Goal: Task Accomplishment & Management: Manage account settings

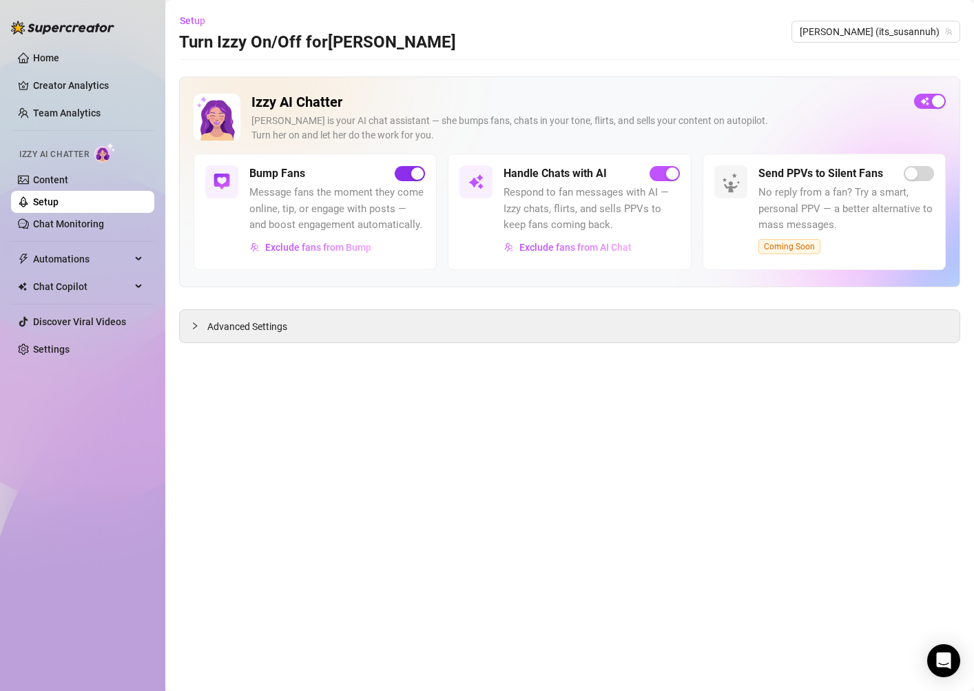
click at [413, 176] on div "button" at bounding box center [417, 173] width 12 height 12
click at [234, 321] on span "Advanced Settings" at bounding box center [247, 326] width 80 height 15
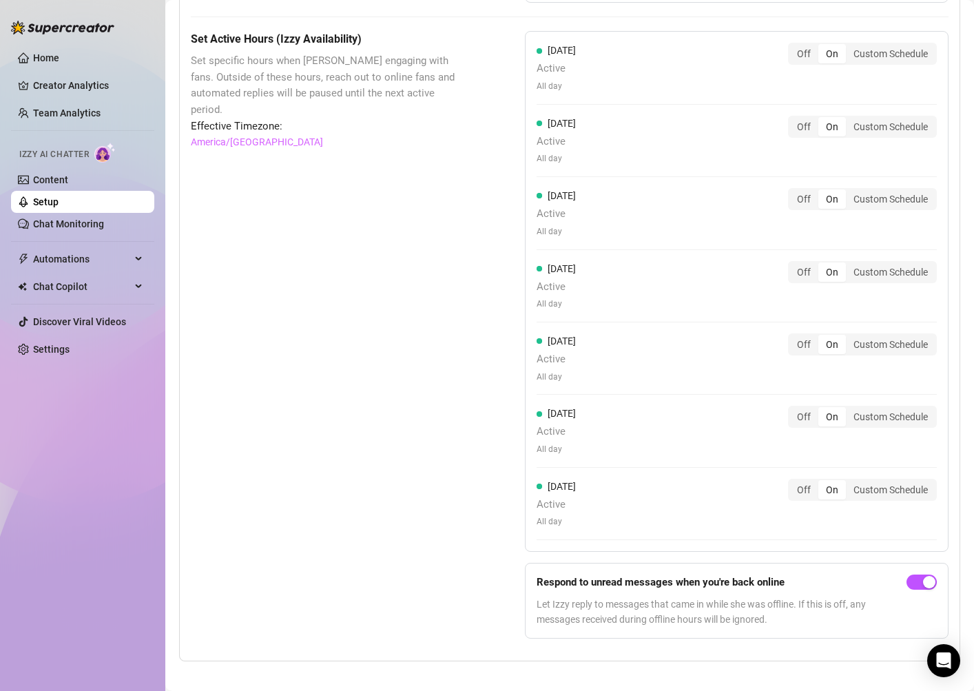
scroll to position [1122, 0]
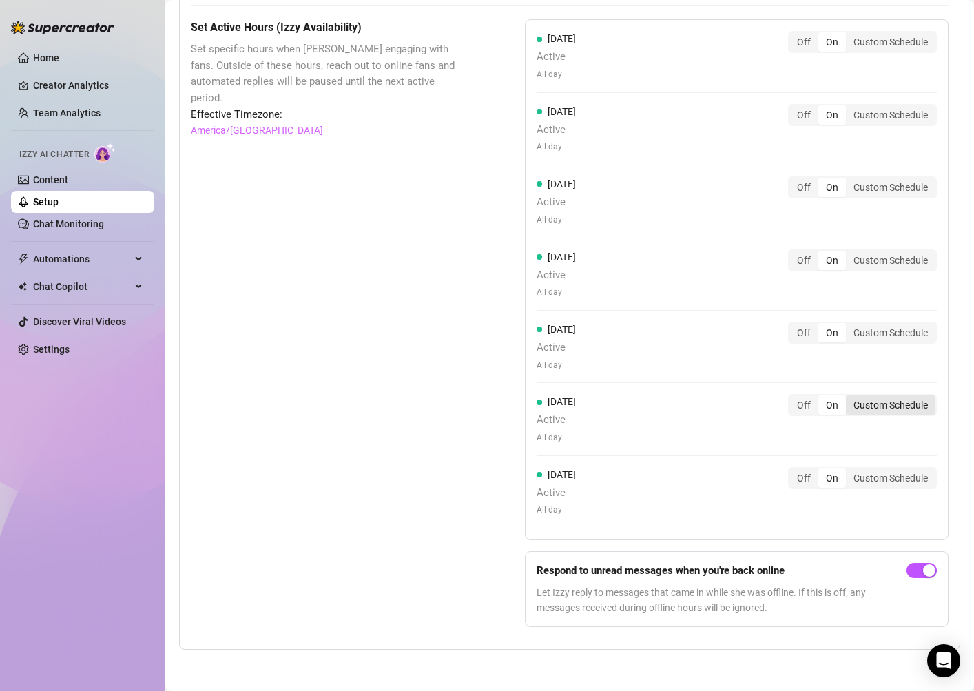
click at [889, 404] on div "Custom Schedule" at bounding box center [891, 404] width 90 height 19
click at [849, 398] on input "Custom Schedule" at bounding box center [849, 398] width 0 height 0
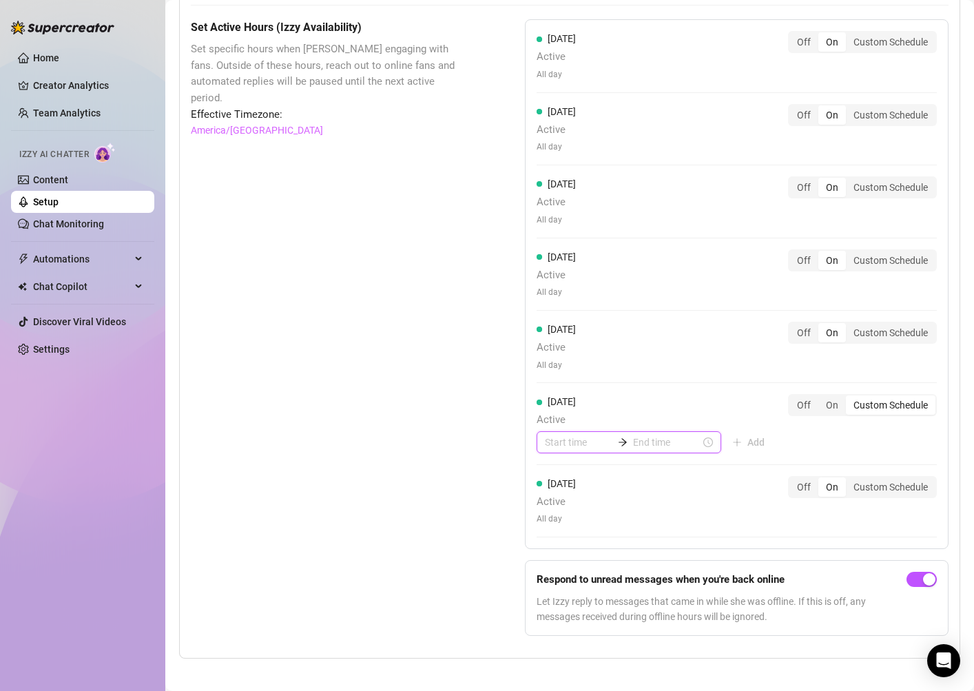
click at [566, 442] on input at bounding box center [579, 442] width 68 height 15
click at [559, 517] on div "02" at bounding box center [555, 517] width 33 height 19
type input "02:00"
click at [592, 477] on div "00" at bounding box center [595, 478] width 33 height 19
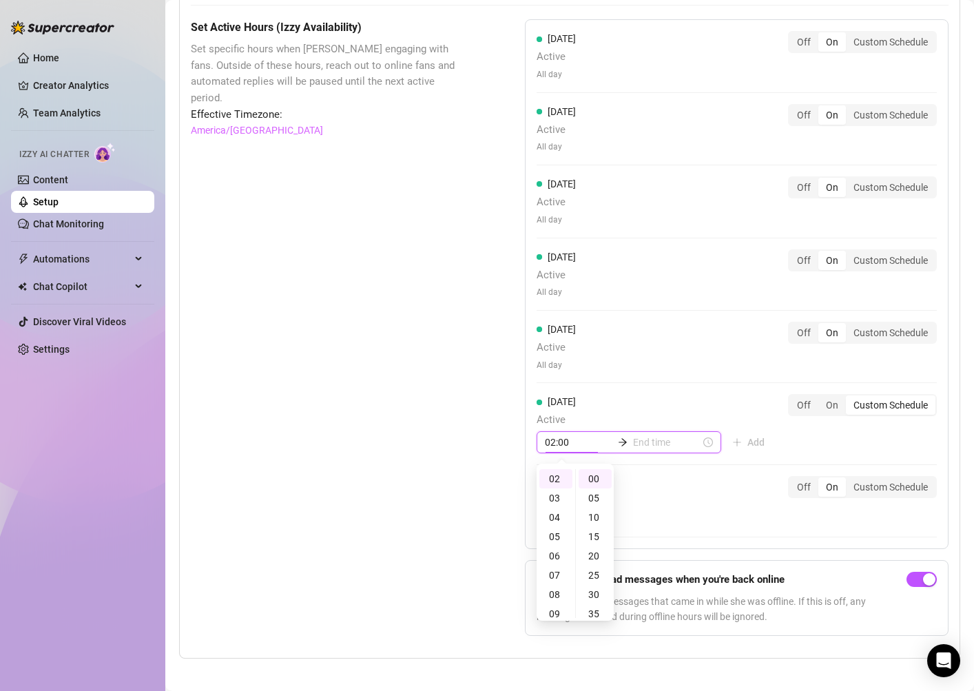
click at [648, 446] on input at bounding box center [667, 442] width 68 height 15
type input "02:05"
type input "22:00"
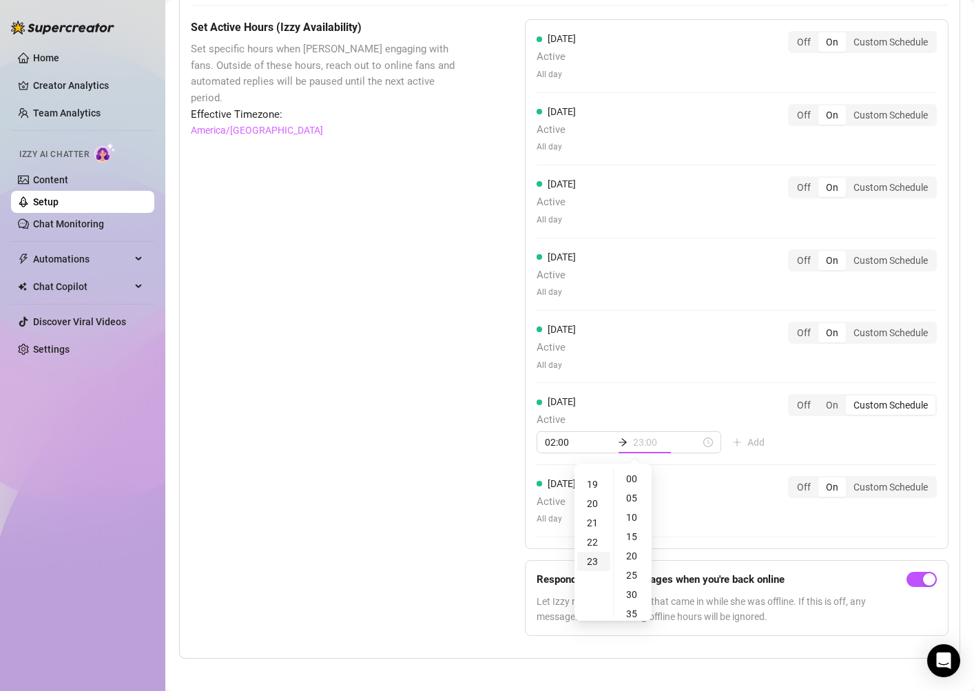
click at [597, 564] on div "23" at bounding box center [593, 561] width 33 height 19
type input "23:00"
click at [632, 475] on div "00" at bounding box center [633, 478] width 33 height 19
click at [633, 482] on div "00" at bounding box center [633, 478] width 33 height 19
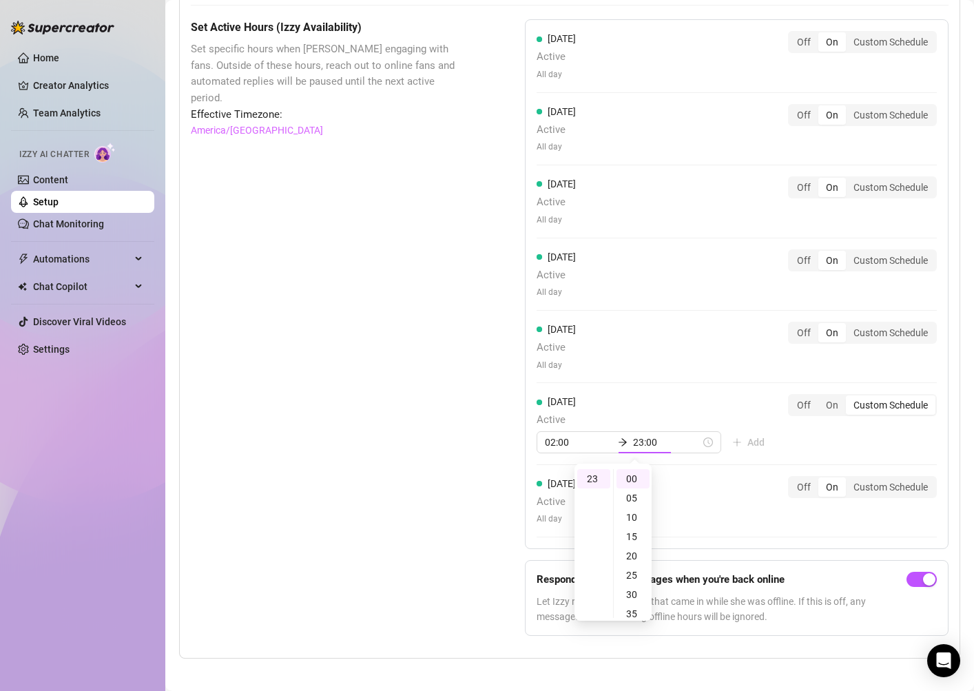
click at [700, 471] on div "[DATE] Active All day Off On Custom Schedule [DATE] Active All day Off On Custo…" at bounding box center [737, 284] width 424 height 530
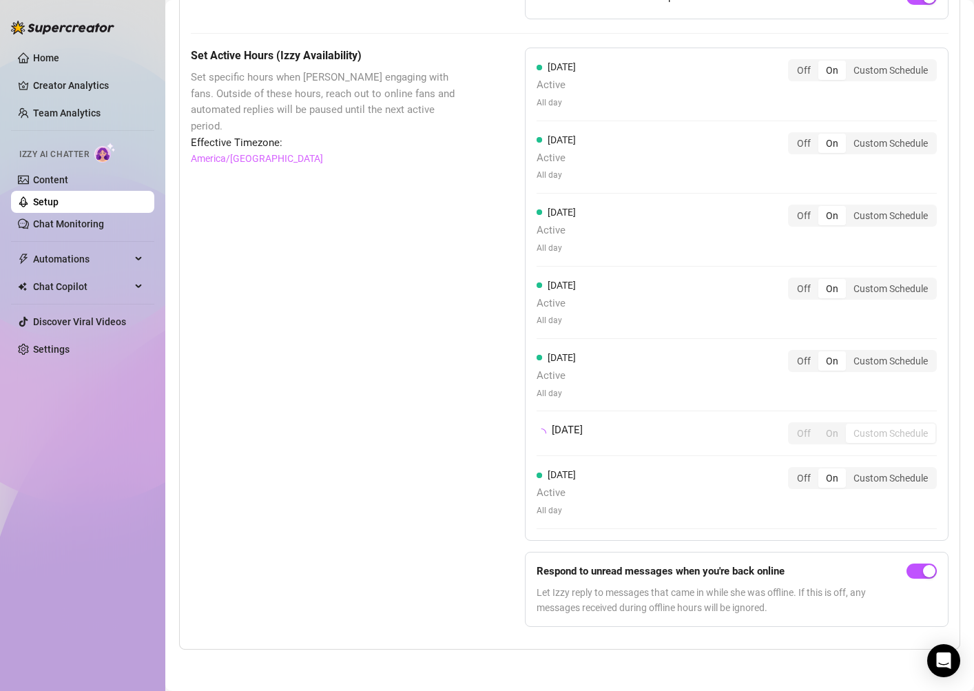
scroll to position [1122, 0]
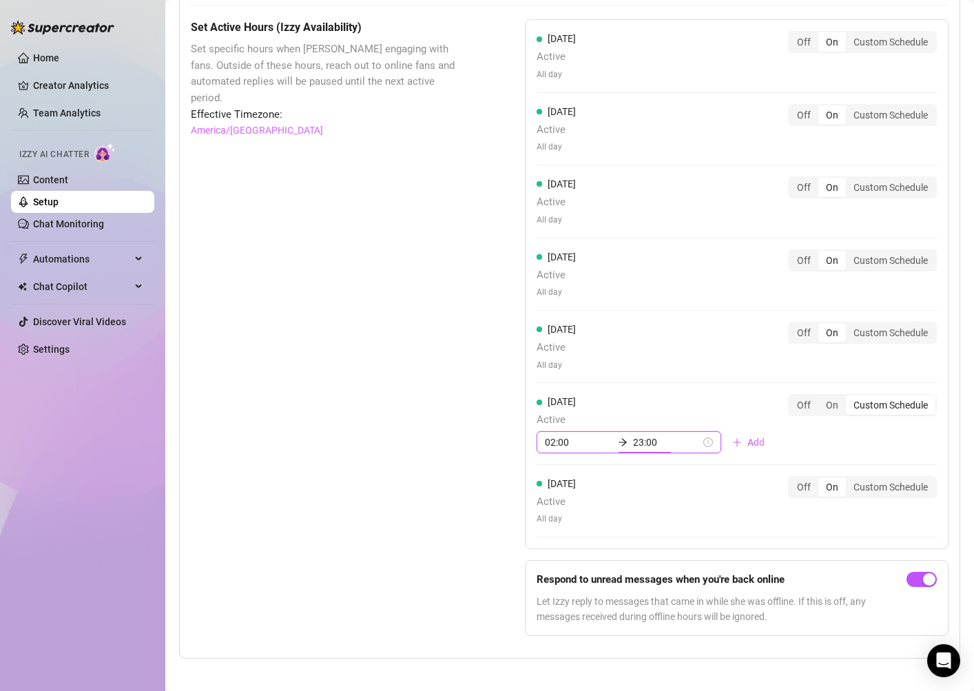
click at [648, 442] on input "23:00" at bounding box center [667, 442] width 68 height 15
click at [572, 442] on input "02:00" at bounding box center [579, 442] width 68 height 15
type input "00:00"
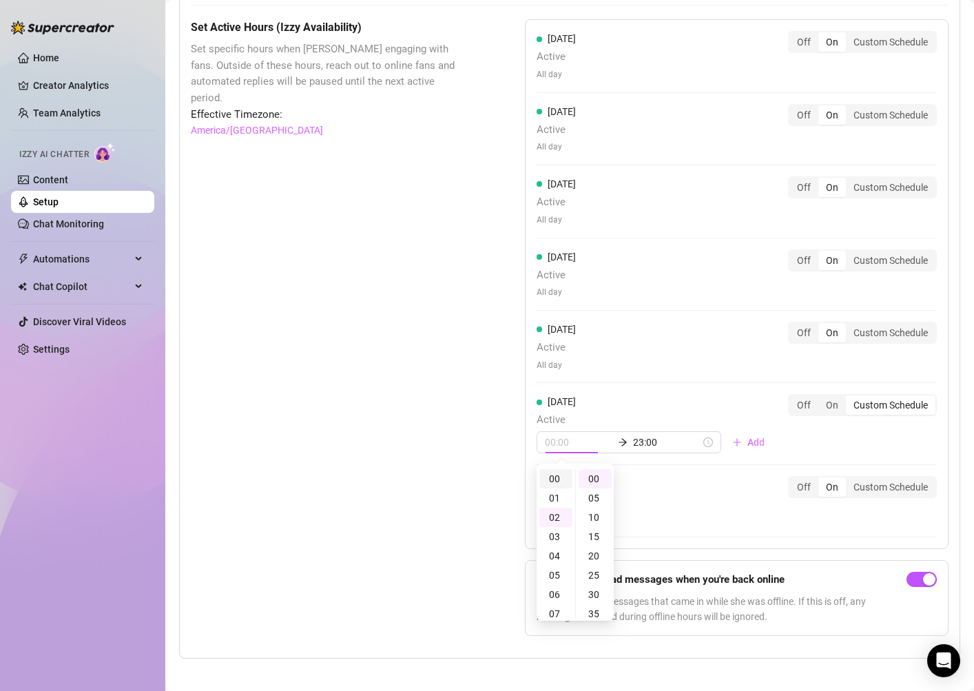
click at [559, 479] on div "00" at bounding box center [555, 478] width 33 height 19
click at [554, 478] on div "00" at bounding box center [555, 478] width 33 height 19
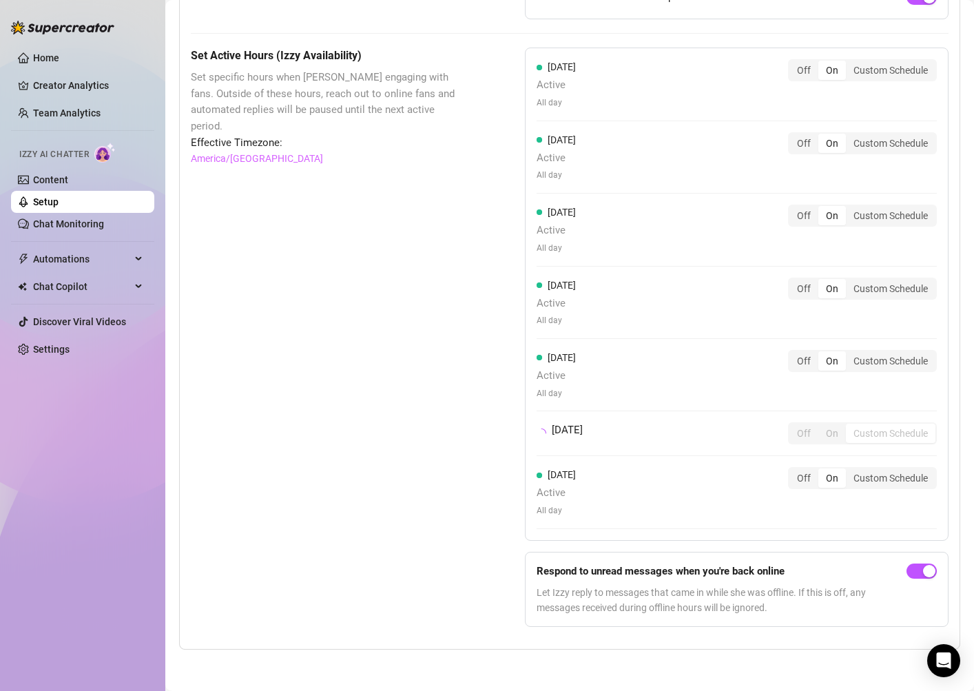
scroll to position [1122, 0]
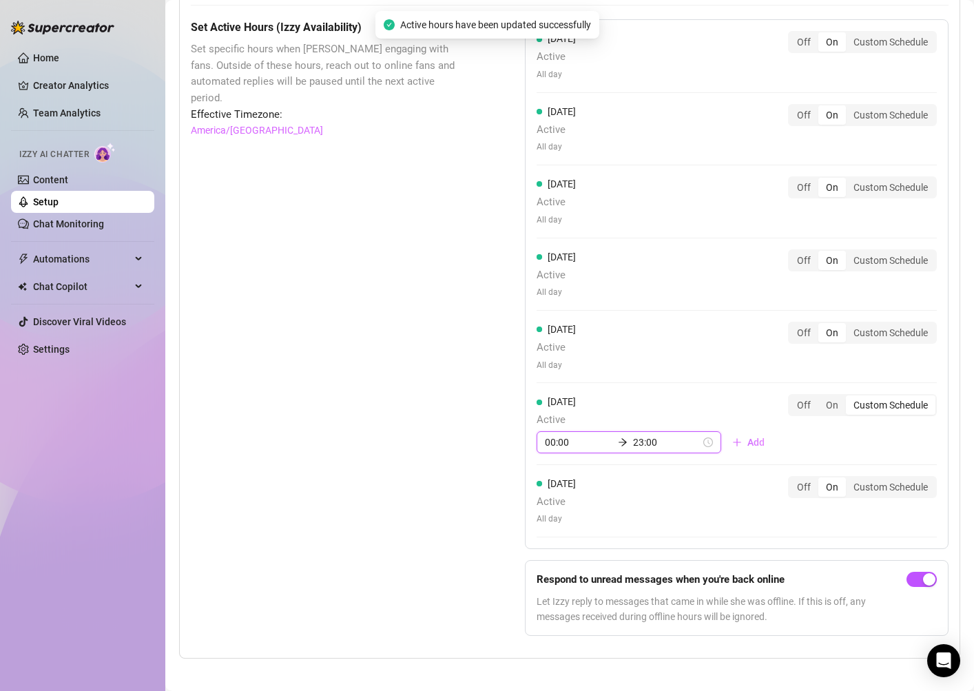
click at [636, 441] on input "23:00" at bounding box center [667, 442] width 68 height 15
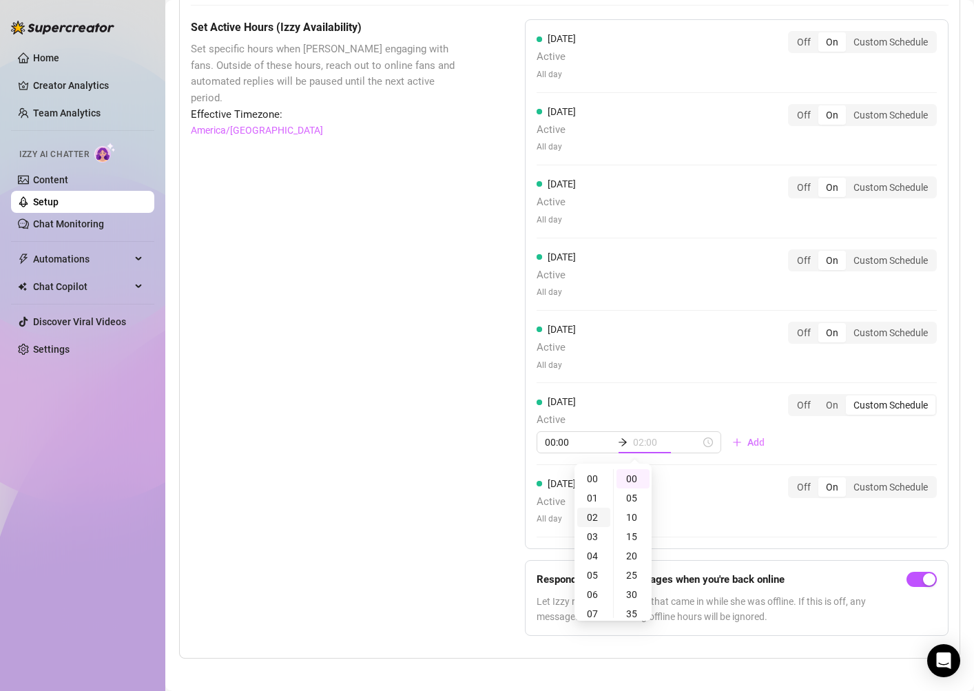
click at [595, 518] on div "02" at bounding box center [593, 517] width 33 height 19
click at [634, 530] on div "15" at bounding box center [633, 536] width 33 height 19
type input "02:15"
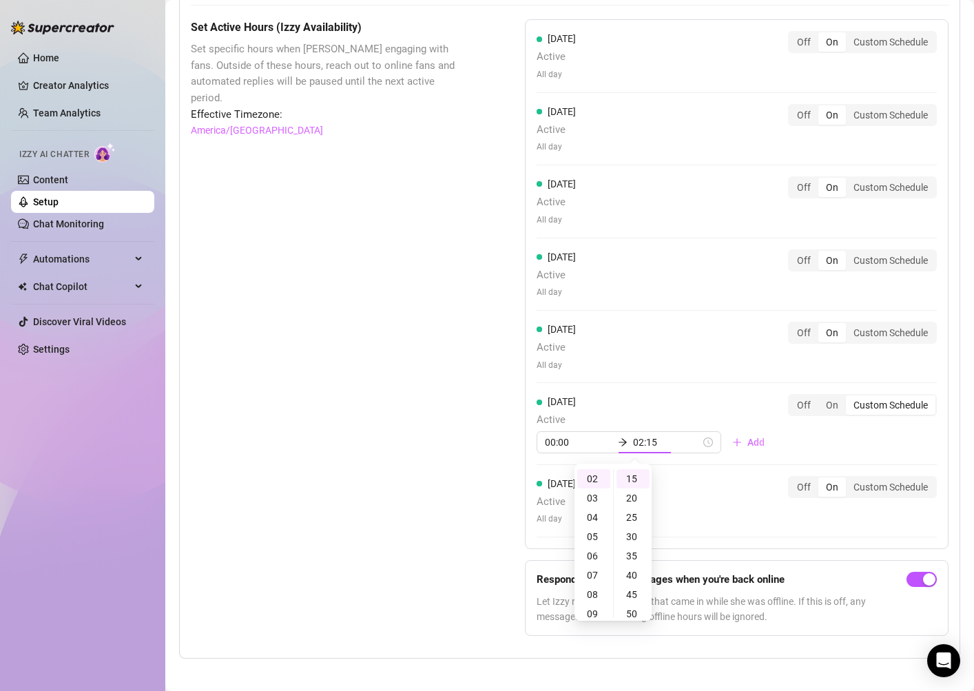
click at [654, 399] on div "[DATE] Active 00:00 02:15 Add" at bounding box center [656, 423] width 239 height 59
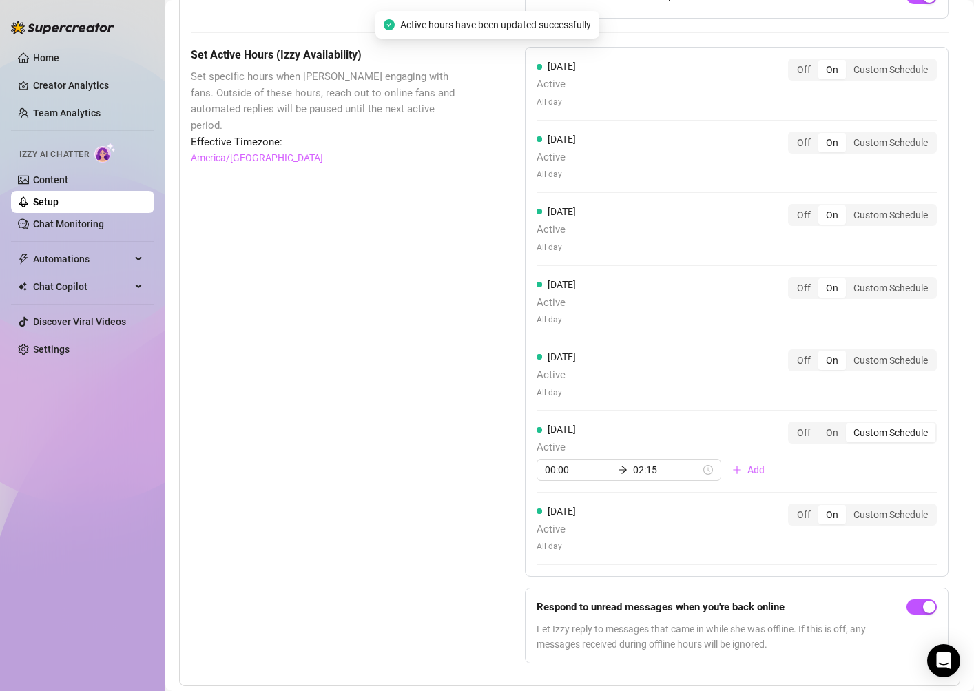
scroll to position [1122, 0]
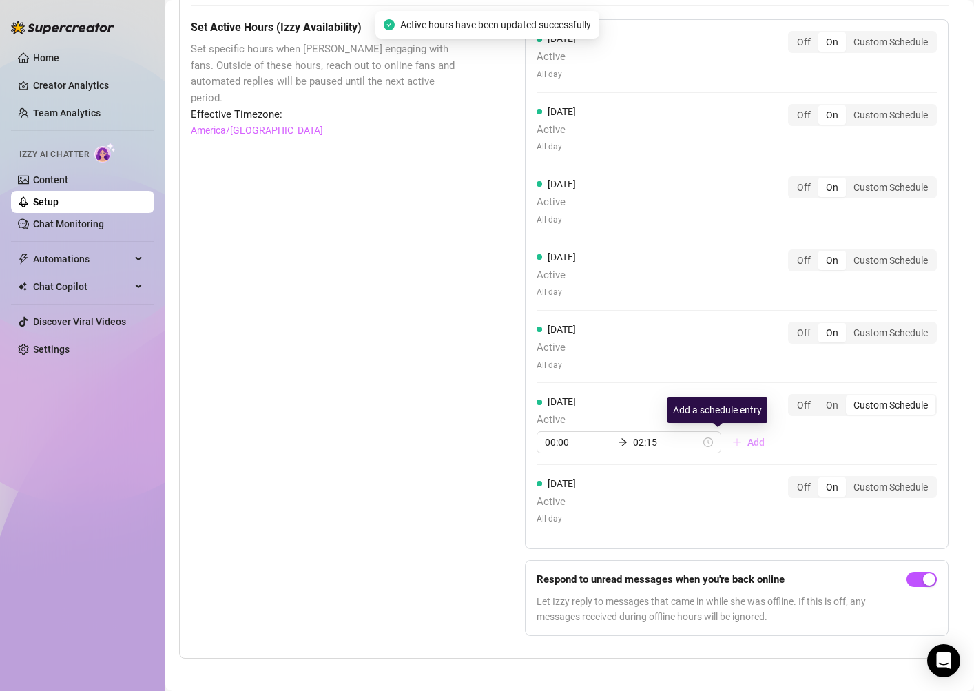
click at [721, 444] on button "Add" at bounding box center [748, 442] width 54 height 22
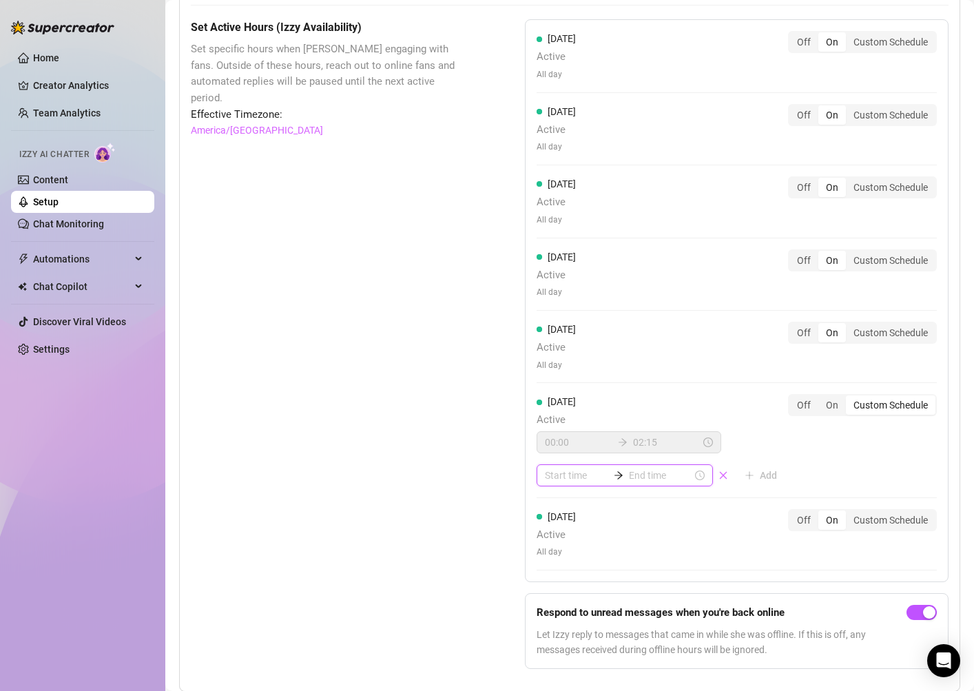
click at [547, 468] on input at bounding box center [576, 475] width 63 height 15
click at [559, 576] on div "07" at bounding box center [555, 574] width 33 height 19
type input "07:00"
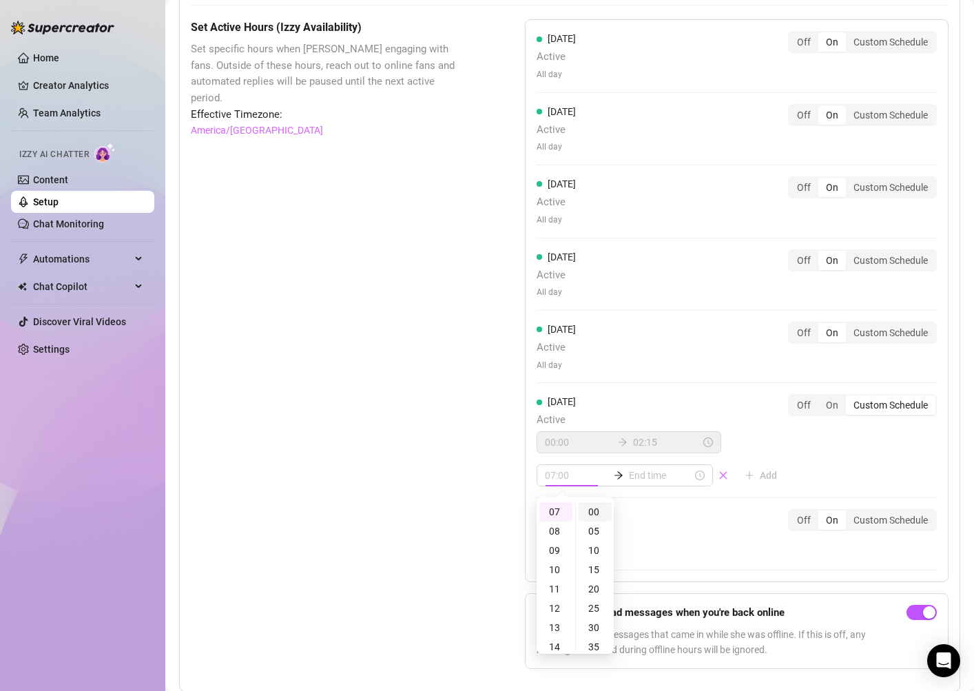
click at [597, 515] on div "00" at bounding box center [595, 511] width 33 height 19
click at [650, 471] on input at bounding box center [660, 475] width 63 height 15
type input "07:05"
click at [594, 584] on div "23" at bounding box center [593, 585] width 33 height 19
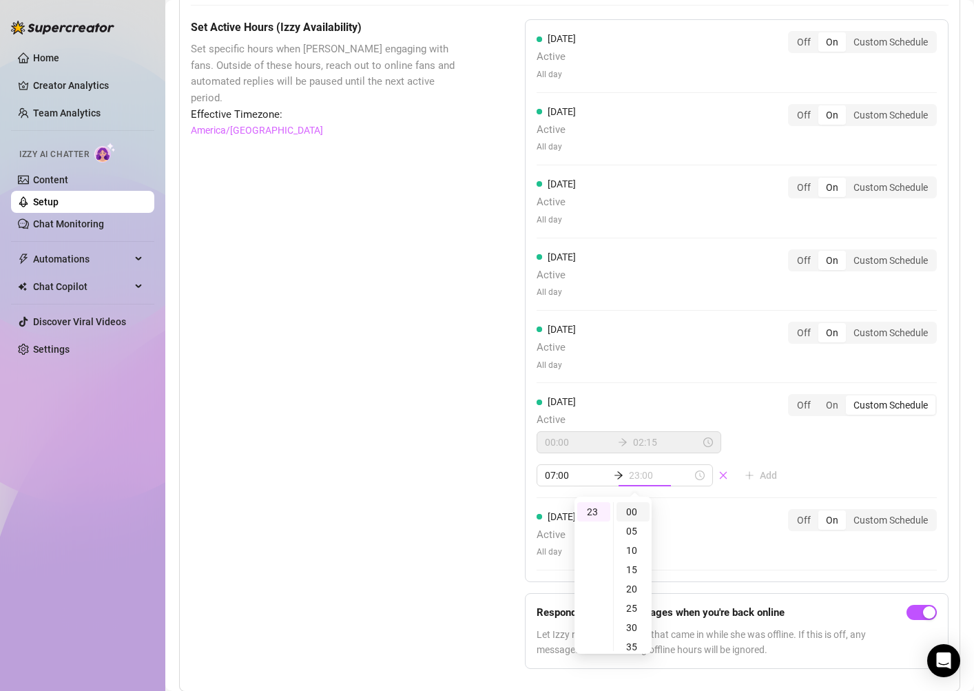
click at [629, 510] on div "00" at bounding box center [633, 511] width 33 height 19
type input "23:55"
click at [638, 512] on div "55" at bounding box center [633, 511] width 33 height 19
click at [772, 436] on div "[DATE] Active 00:00 02:15 07:00 23:55 Add Off On Custom Schedule" at bounding box center [737, 440] width 400 height 92
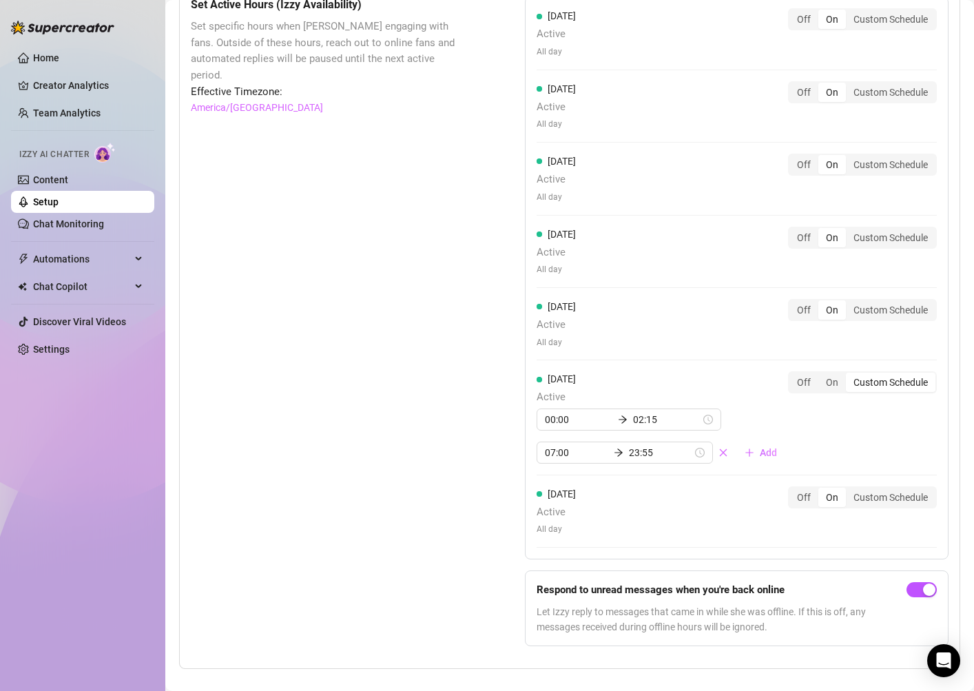
scroll to position [1146, 0]
